Goal: Browse casually: Explore the website without a specific task or goal

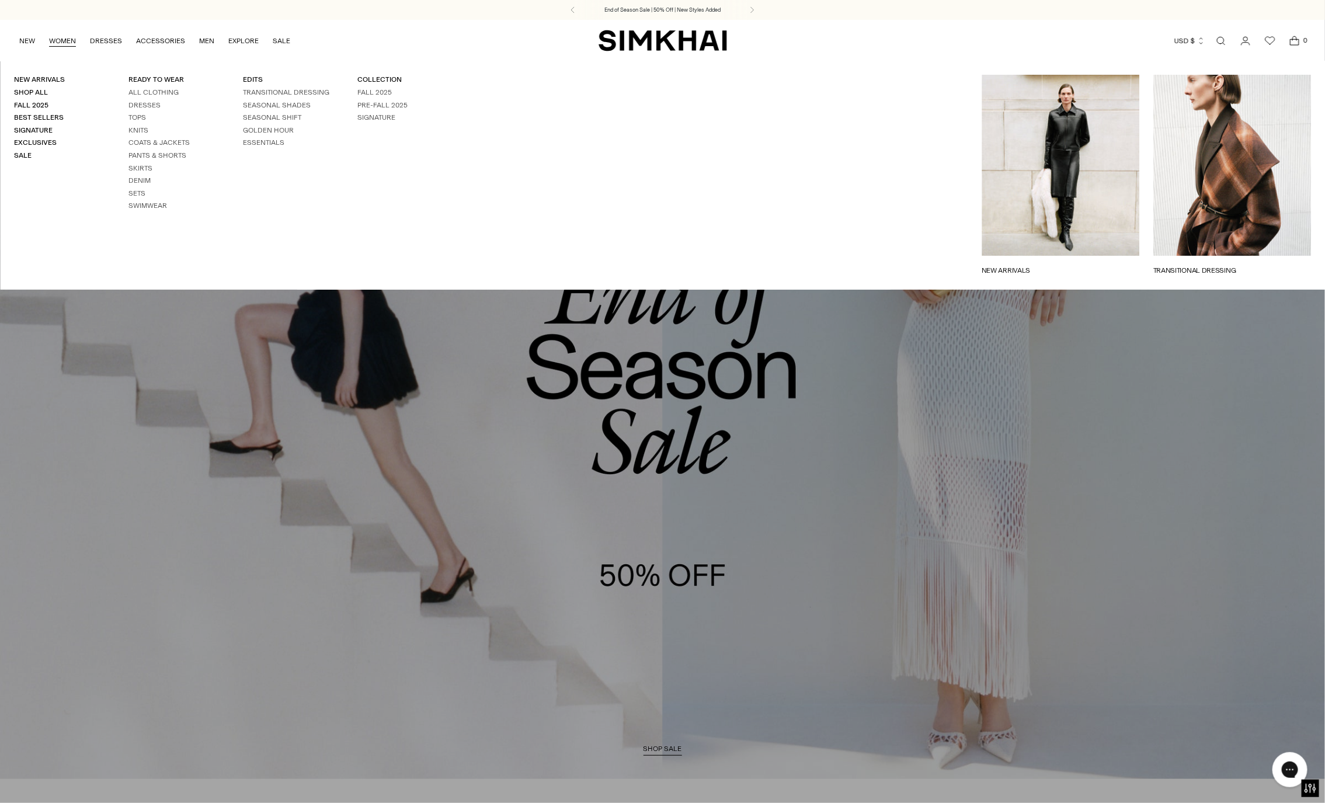
click at [39, 71] on div "New Arrivals Shop All Fall 2025 Best Sellers Signature Exclusives Sale READY TO…" at bounding box center [229, 175] width 458 height 229
click at [39, 74] on div "New Arrivals Shop All Fall 2025 Best Sellers Signature Exclusives Sale READY TO…" at bounding box center [229, 175] width 458 height 229
click at [38, 78] on link "New Arrivals" at bounding box center [39, 79] width 51 height 8
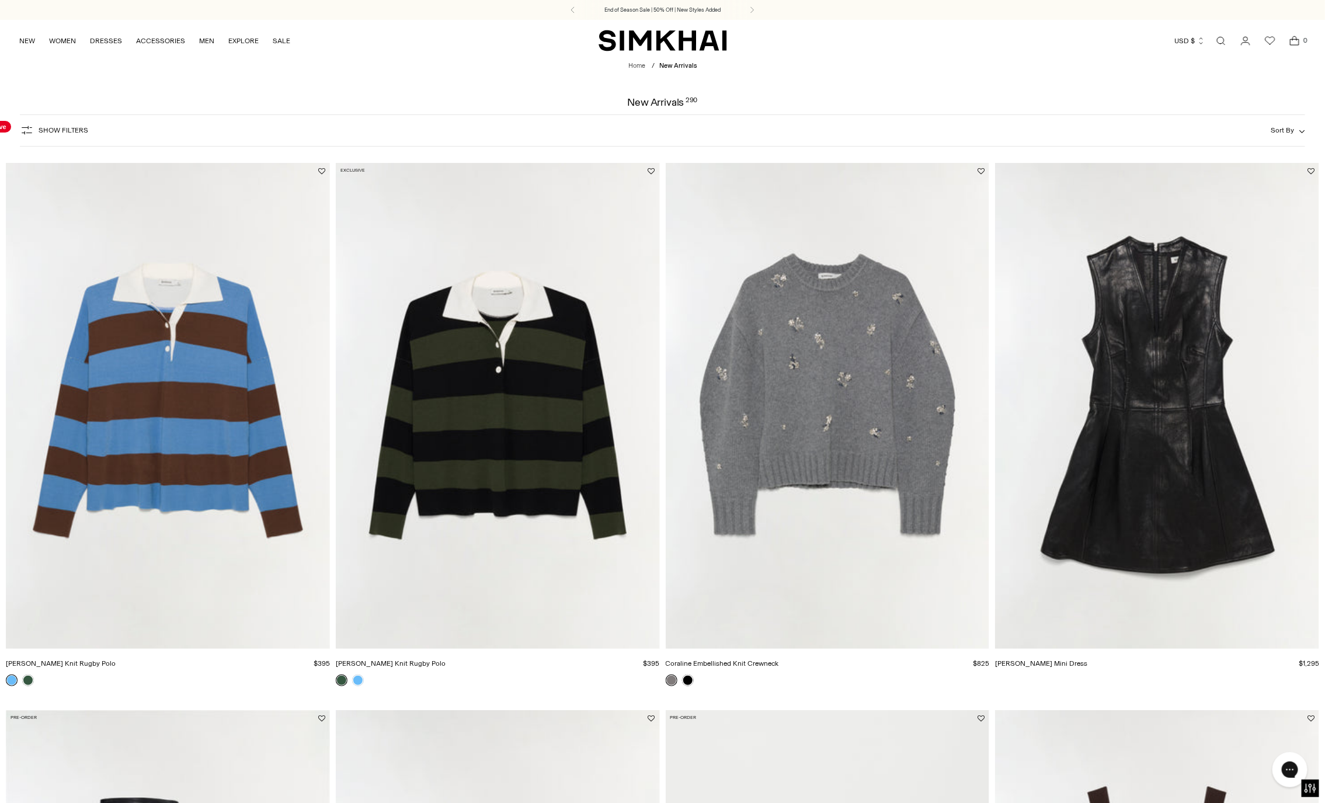
click at [0, 0] on img "Carson Knit Rugby Polo" at bounding box center [0, 0] width 0 height 0
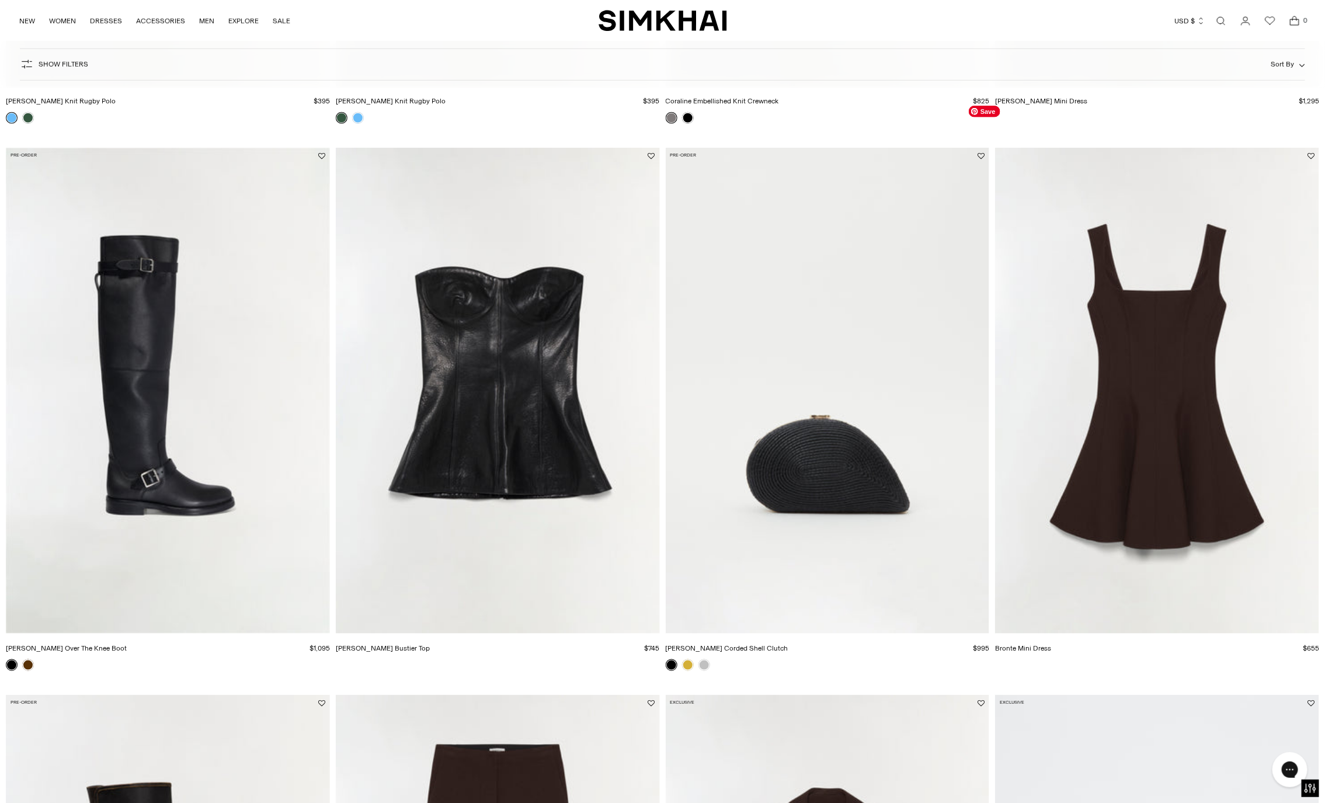
scroll to position [1000, 0]
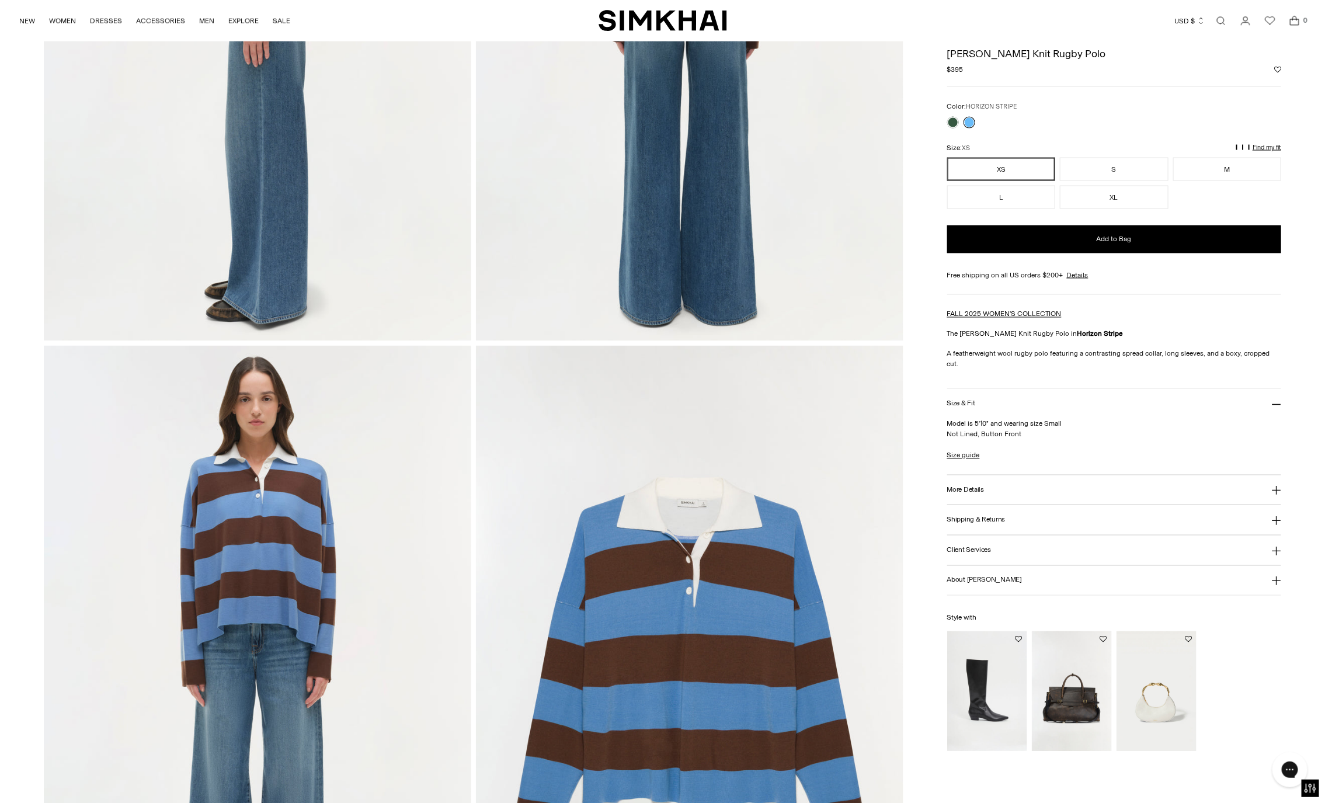
scroll to position [1127, 0]
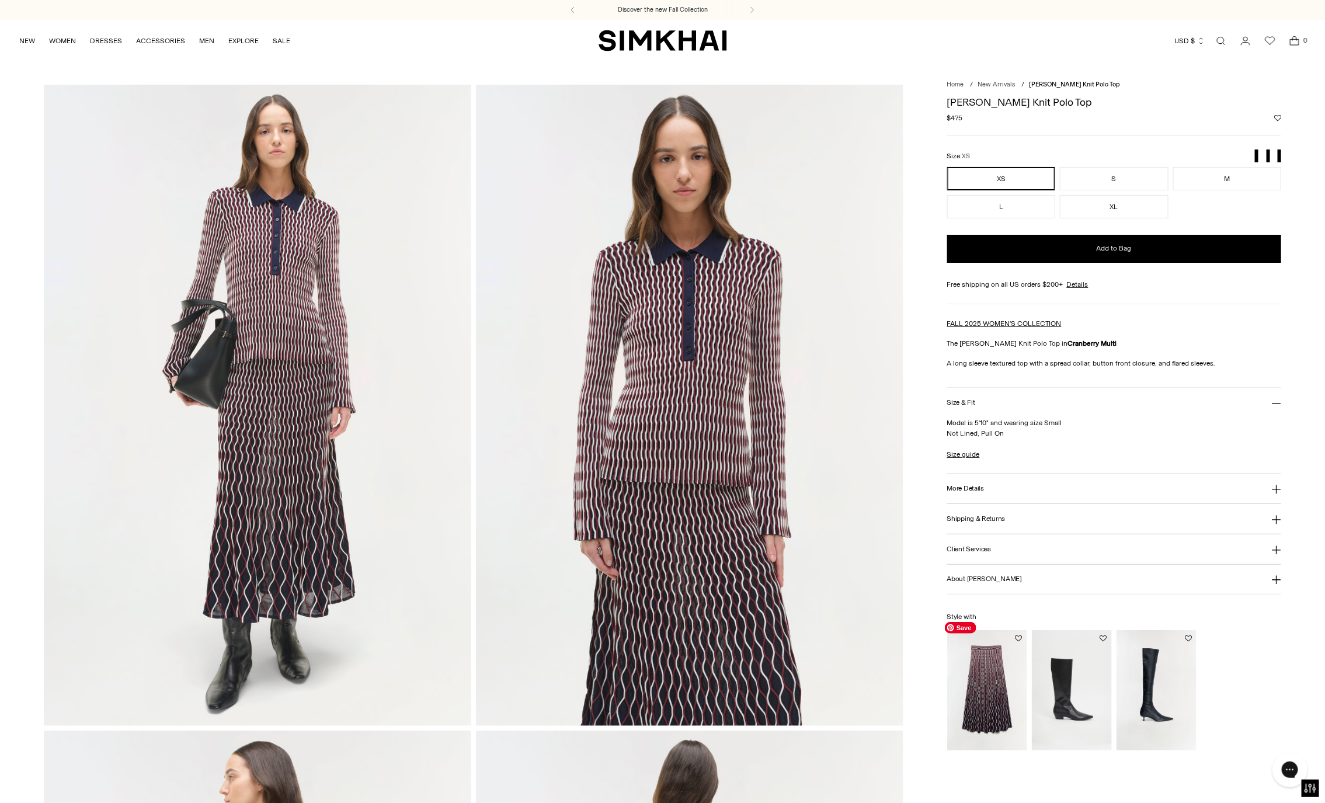
click at [0, 0] on img "Alizia Knit Midi Skirt" at bounding box center [0, 0] width 0 height 0
